Goal: Task Accomplishment & Management: Manage account settings

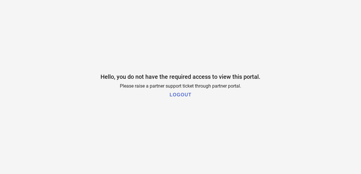
click at [178, 96] on h1 "LOGOUT" at bounding box center [181, 94] width 22 height 5
click at [171, 97] on h1 "LOGOUT" at bounding box center [181, 94] width 22 height 5
